Goal: Navigation & Orientation: Find specific page/section

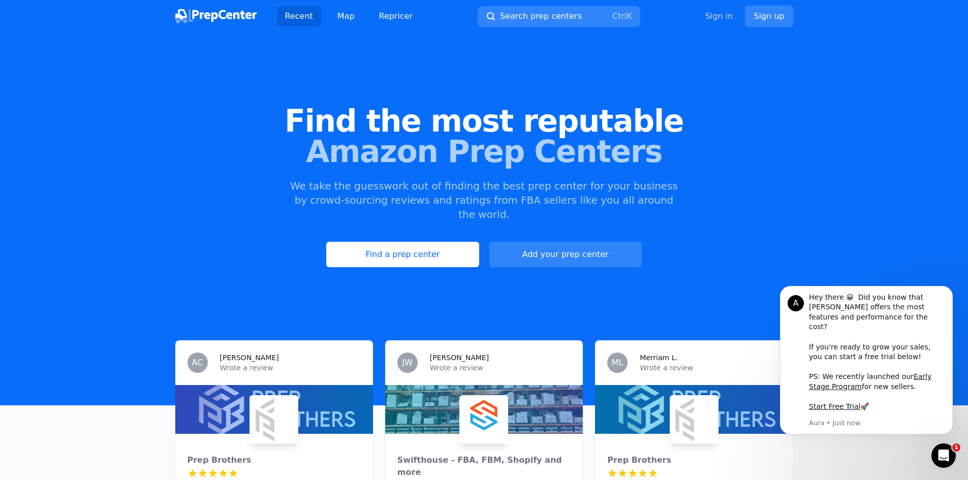
click at [725, 16] on link "Sign in" at bounding box center [719, 16] width 28 height 12
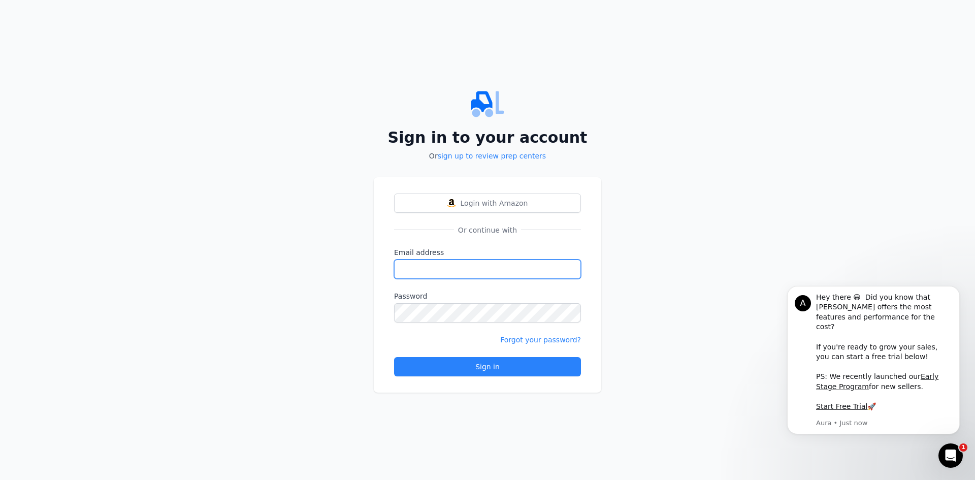
type input "[EMAIL_ADDRESS][DOMAIN_NAME]"
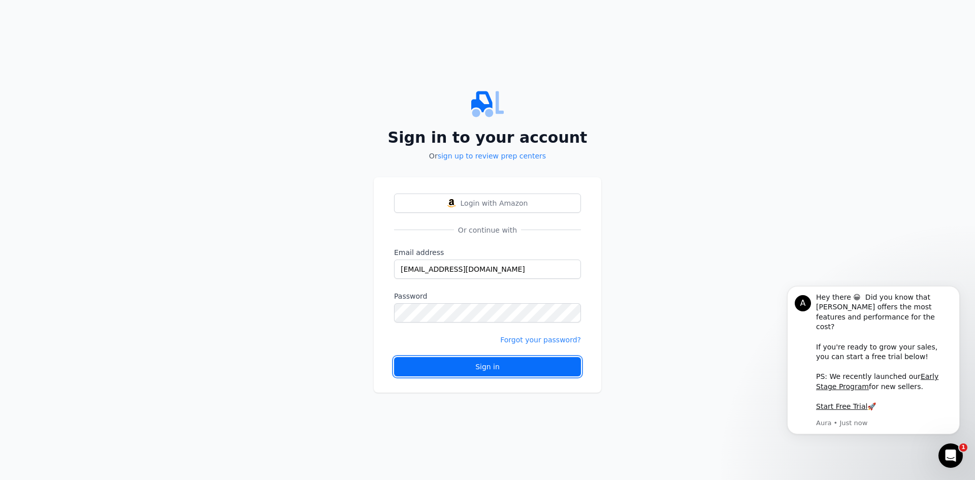
click at [510, 365] on div "Sign in" at bounding box center [488, 367] width 170 height 10
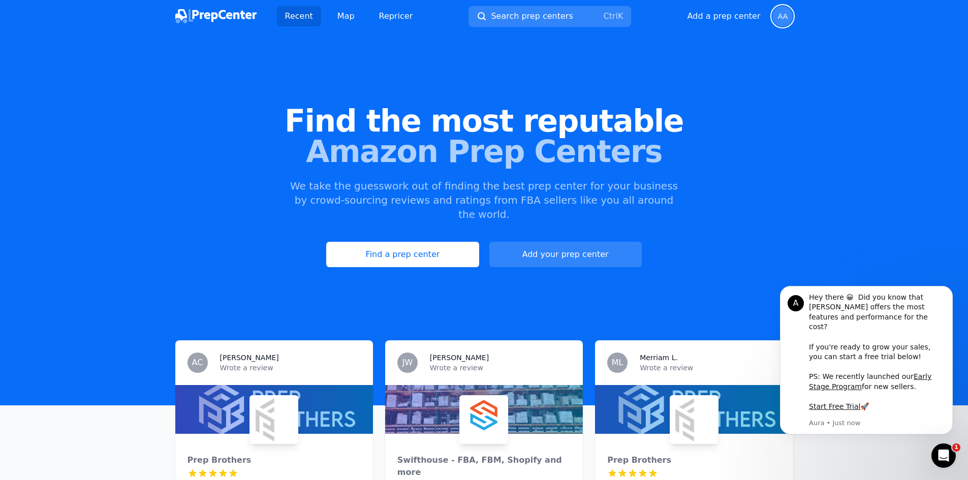
click at [786, 13] on span "AA" at bounding box center [783, 16] width 10 height 7
click at [432, 242] on link "Find a prep center" at bounding box center [402, 254] width 152 height 25
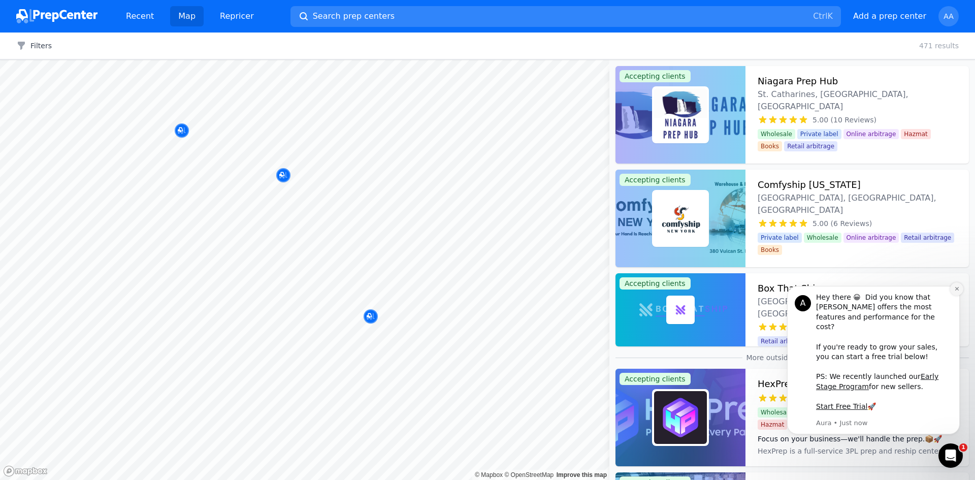
click at [958, 292] on icon "Dismiss notification" at bounding box center [957, 289] width 6 height 6
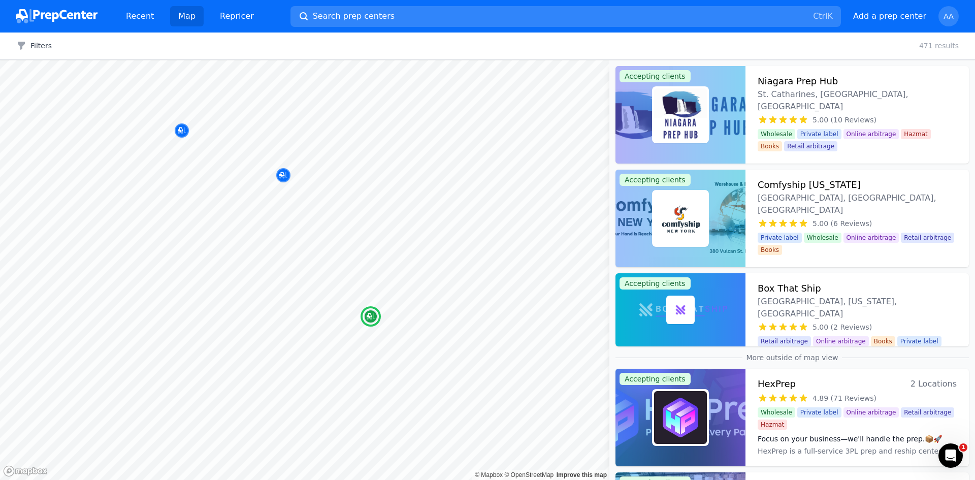
click at [811, 255] on div "FBA FBM "Comfysip [US_STATE]" provides insured shipments for Amazon and custome…" at bounding box center [857, 257] width 199 height 4
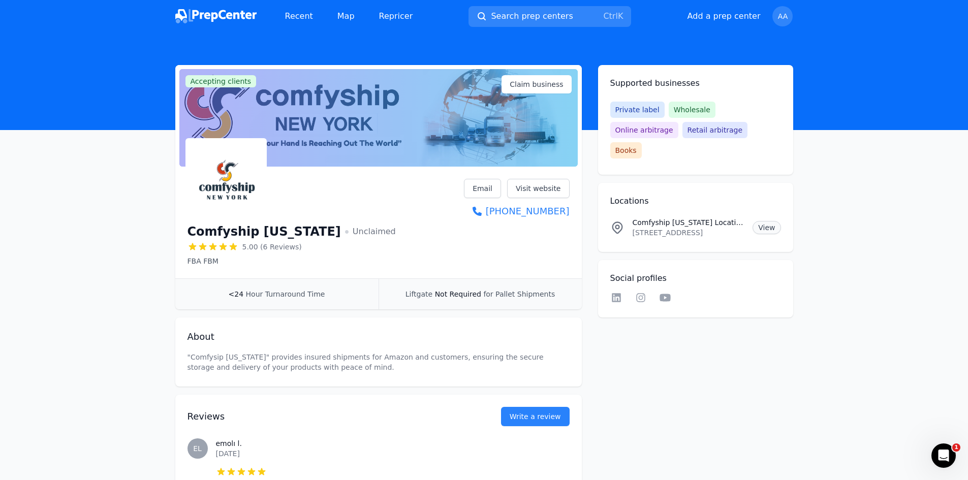
click at [770, 221] on link "View" at bounding box center [766, 227] width 28 height 13
